Goal: Information Seeking & Learning: Learn about a topic

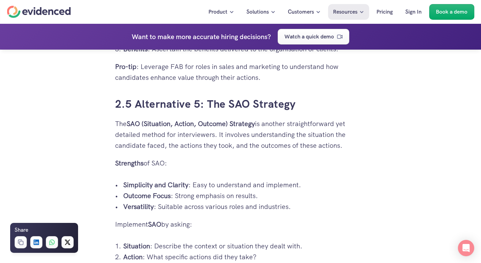
scroll to position [2119, 0]
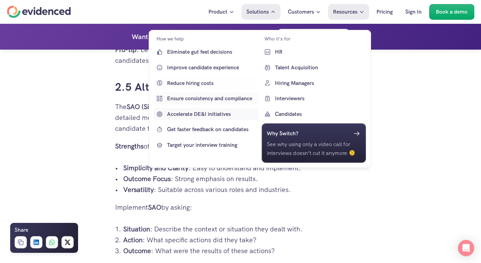
drag, startPoint x: 112, startPoint y: 104, endPoint x: 252, endPoint y: 110, distance: 139.7
click at [252, 110] on div "Product Solutions Customers Resources Pricing Sign In Book a demo Share Copy Li…" at bounding box center [240, 164] width 481 height 4566
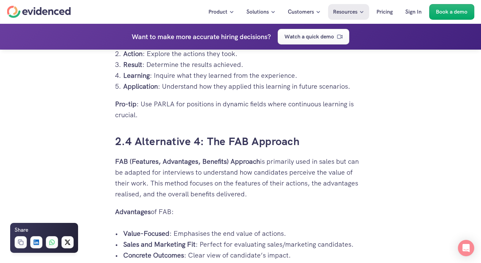
scroll to position [1826, 0]
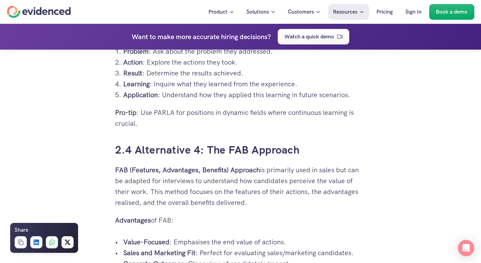
click at [196, 114] on p "Pro-tip : Use PARLA for positions in dynamic fields where continuous learning i…" at bounding box center [240, 118] width 251 height 22
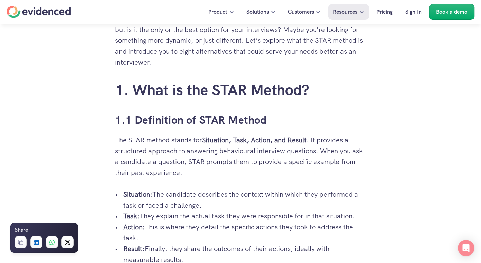
scroll to position [264, 0]
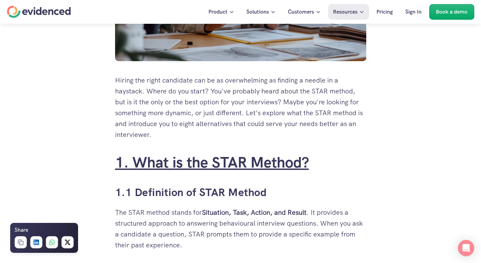
click at [118, 158] on link "1. What is the STAR Method?" at bounding box center [212, 161] width 194 height 19
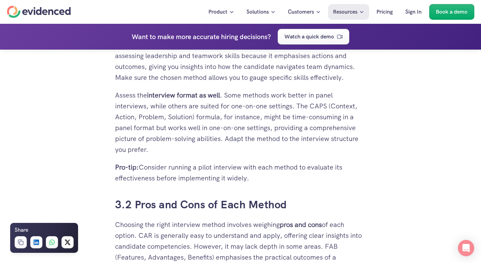
scroll to position [3243, 0]
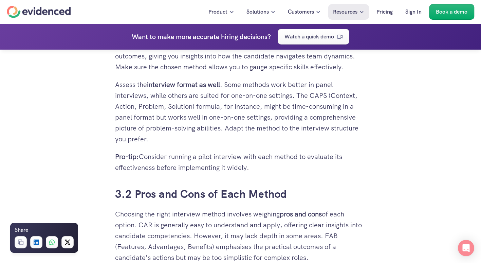
drag, startPoint x: 103, startPoint y: 150, endPoint x: 268, endPoint y: 184, distance: 168.0
copy div "1. What is the STAR Method? 1.1 Definition of STAR Method The STAR method stand…"
